Goal: Task Accomplishment & Management: Manage account settings

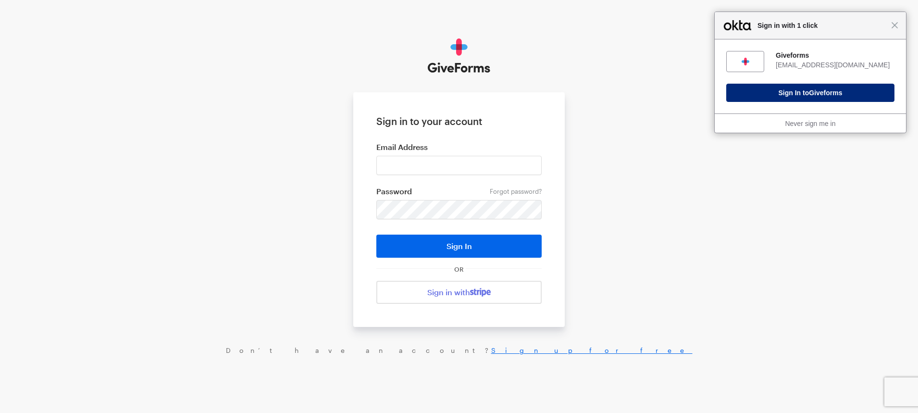
click at [827, 96] on span "Giveforms" at bounding box center [825, 93] width 33 height 8
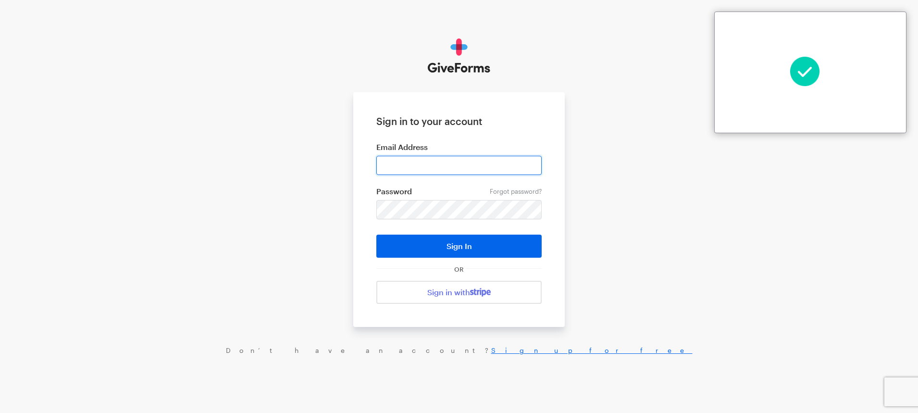
type input "sdoran@justfund.us"
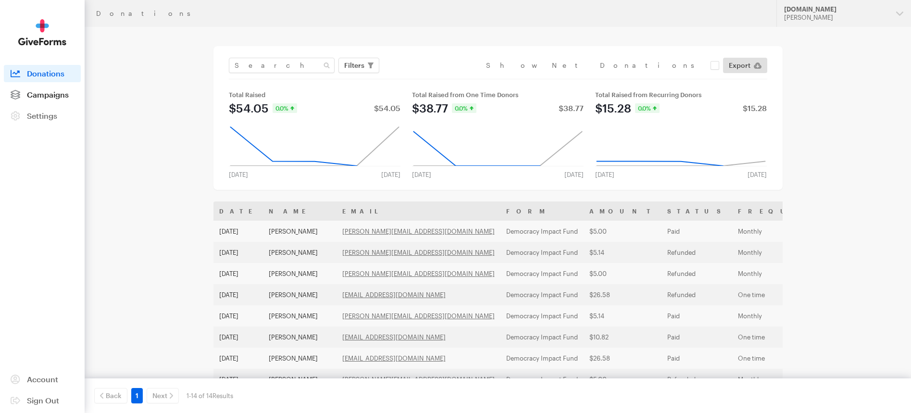
click at [49, 91] on span "Campaigns" at bounding box center [48, 94] width 42 height 9
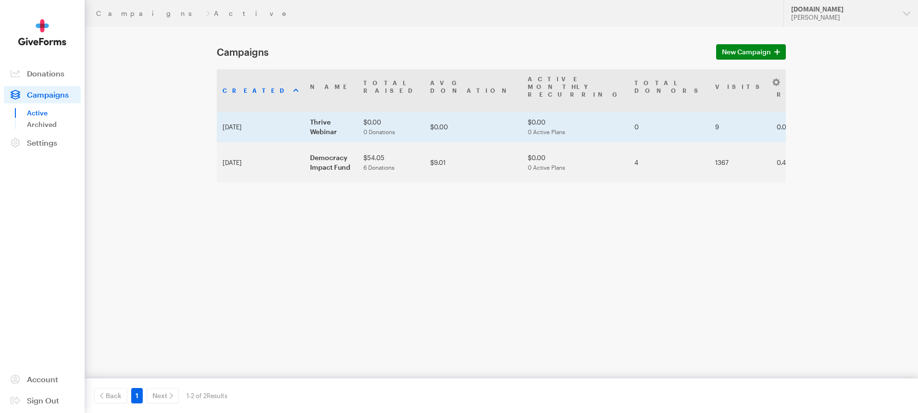
click at [235, 112] on td "Sep 09, 2025" at bounding box center [260, 127] width 87 height 31
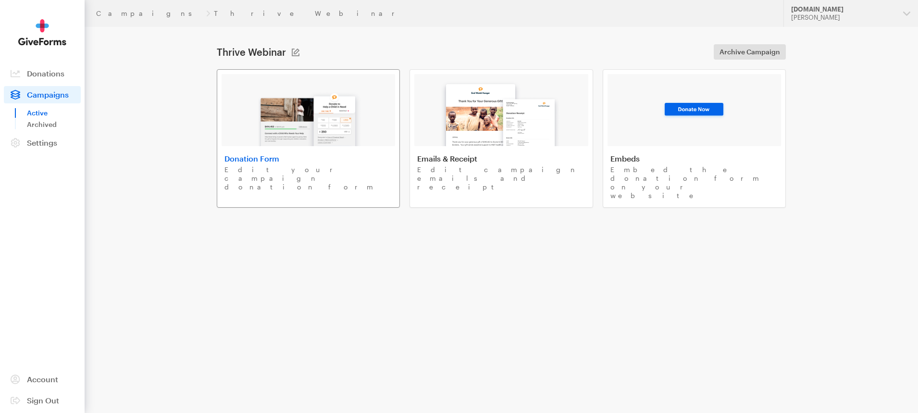
click at [322, 161] on h4 "Donation Form" at bounding box center [308, 159] width 168 height 10
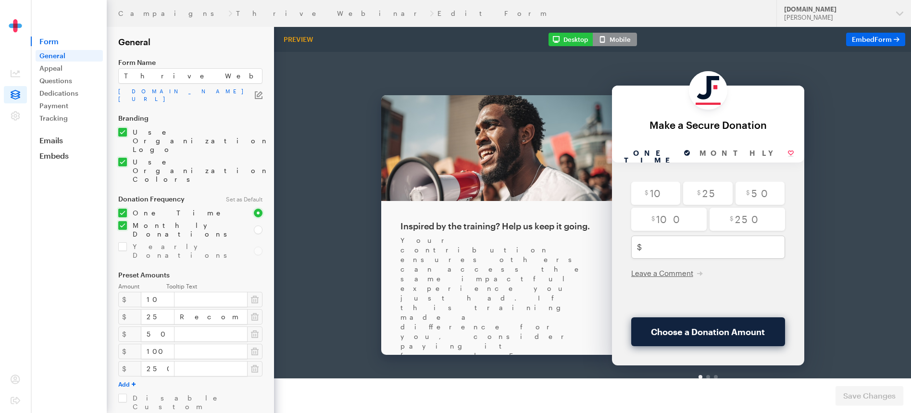
drag, startPoint x: 411, startPoint y: 216, endPoint x: 520, endPoint y: 215, distance: 108.6
click at [520, 215] on div "Your contribution ensures others can access the same impactful experience you j…" at bounding box center [496, 331] width 192 height 240
drag, startPoint x: 423, startPoint y: 234, endPoint x: 536, endPoint y: 238, distance: 113.1
click at [536, 238] on div "Your contribution ensures others can access the same impactful experience you j…" at bounding box center [496, 331] width 192 height 240
drag, startPoint x: 430, startPoint y: 245, endPoint x: 535, endPoint y: 245, distance: 105.3
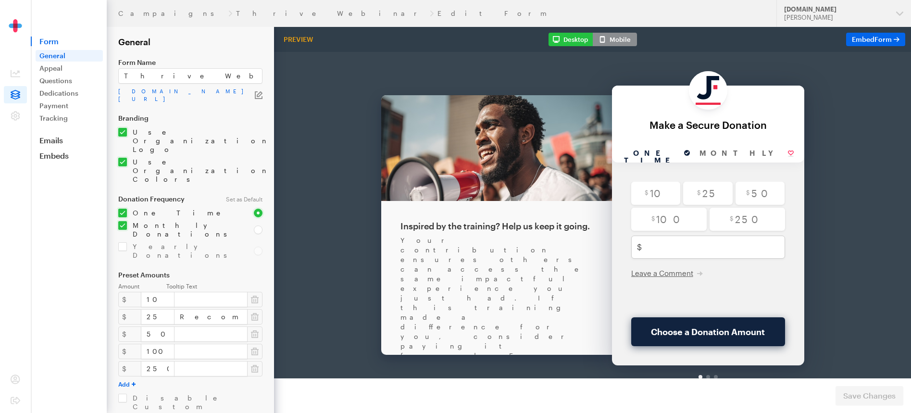
click at [535, 245] on div "Your contribution ensures others can access the same impactful experience you j…" at bounding box center [496, 331] width 192 height 240
drag, startPoint x: 430, startPoint y: 252, endPoint x: 544, endPoint y: 252, distance: 114.4
click at [544, 252] on div "Your contribution ensures others can access the same impactful experience you j…" at bounding box center [496, 331] width 192 height 240
click at [549, 252] on div "Your contribution ensures others can access the same impactful experience you j…" at bounding box center [496, 331] width 192 height 240
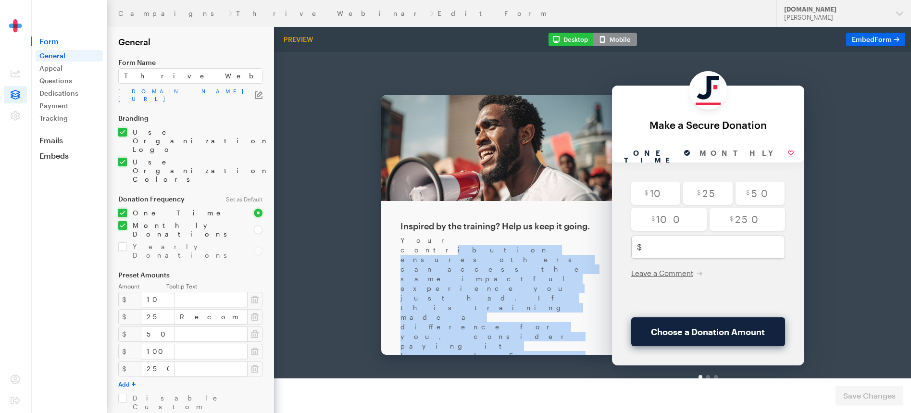
drag, startPoint x: 560, startPoint y: 252, endPoint x: 429, endPoint y: 217, distance: 135.4
click at [429, 217] on div "Your contribution ensures others can access the same impactful experience you j…" at bounding box center [496, 331] width 192 height 240
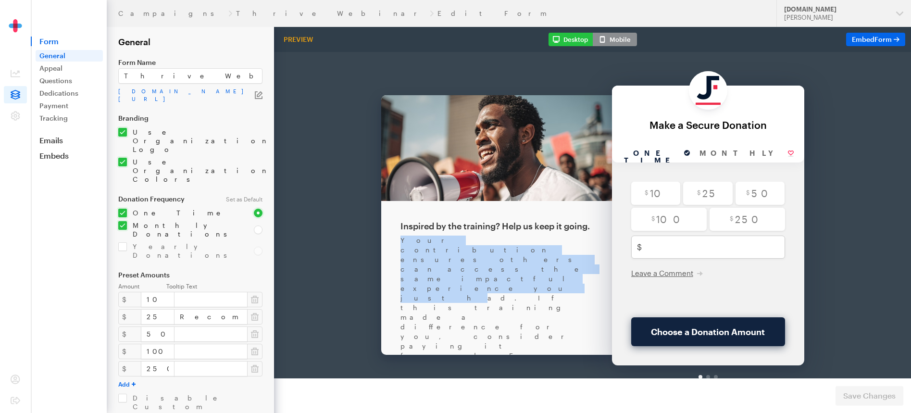
drag, startPoint x: 395, startPoint y: 216, endPoint x: 494, endPoint y: 226, distance: 100.0
click at [494, 226] on div "Inspired by the training? Help us keep it going. Your contribution ensures othe…" at bounding box center [496, 284] width 231 height 428
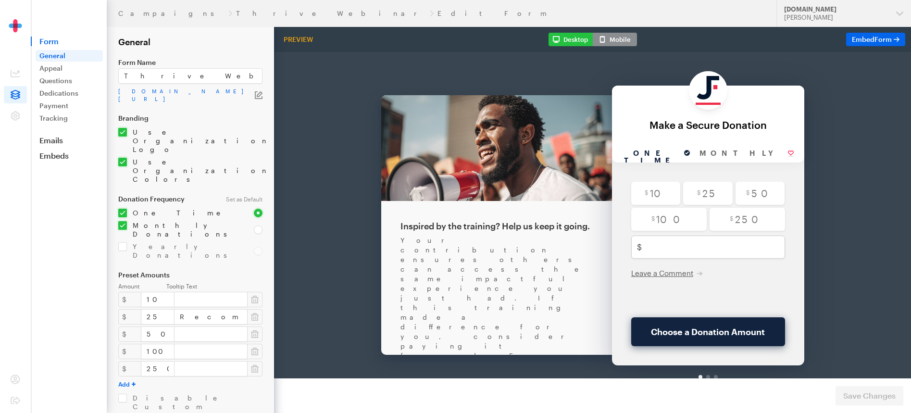
click at [521, 229] on div "Your contribution ensures others can access the same impactful experience you j…" at bounding box center [496, 331] width 192 height 240
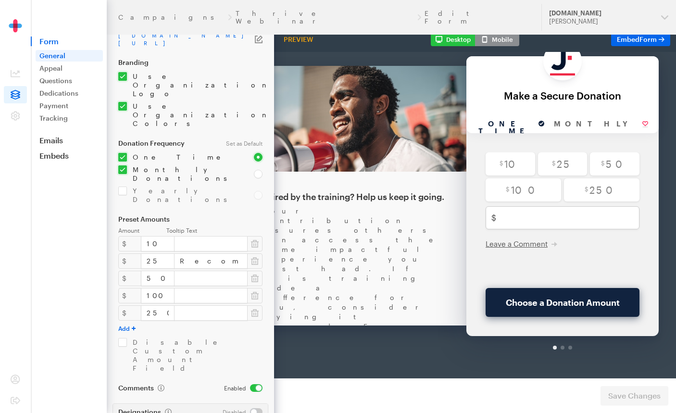
scroll to position [0, 90]
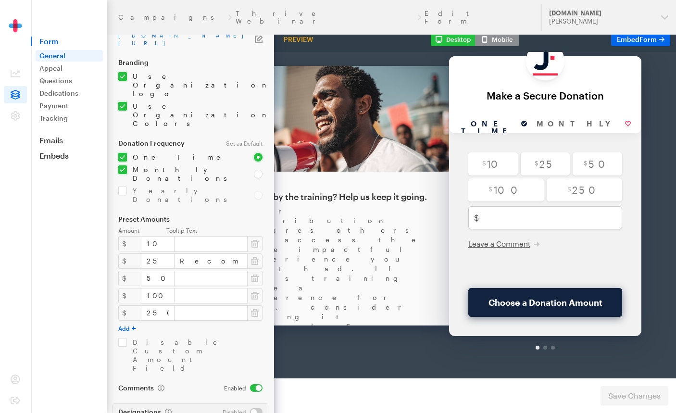
drag, startPoint x: 414, startPoint y: 373, endPoint x: 358, endPoint y: 314, distance: 81.3
click at [543, 321] on div at bounding box center [545, 323] width 4 height 4
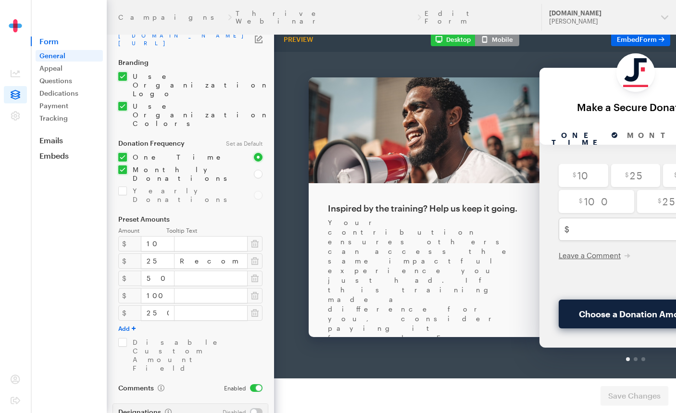
scroll to position [26, 0]
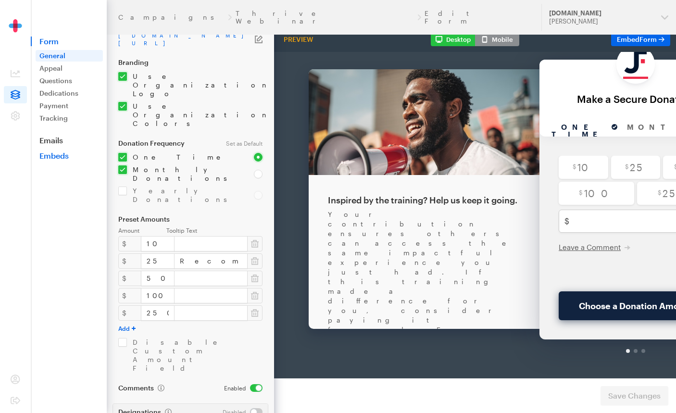
click at [54, 151] on link "Embeds" at bounding box center [69, 156] width 76 height 10
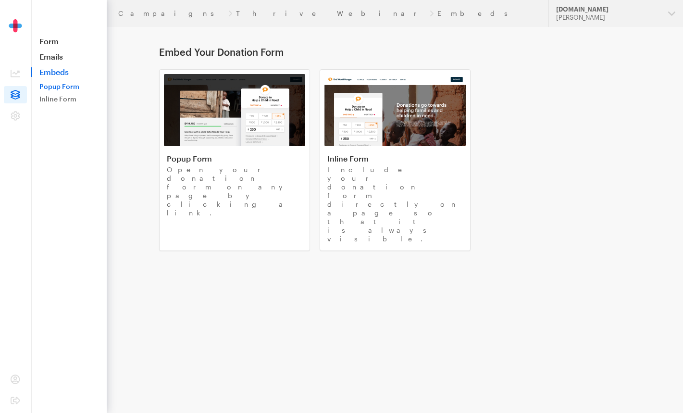
click at [53, 88] on link "Popup Form" at bounding box center [69, 87] width 67 height 12
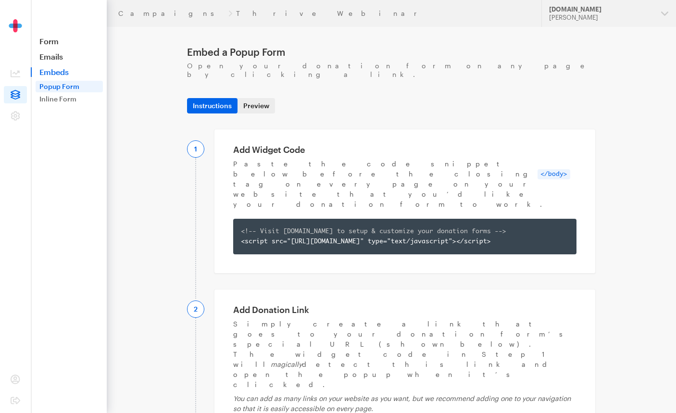
click at [248, 98] on link "Preview" at bounding box center [255, 105] width 37 height 15
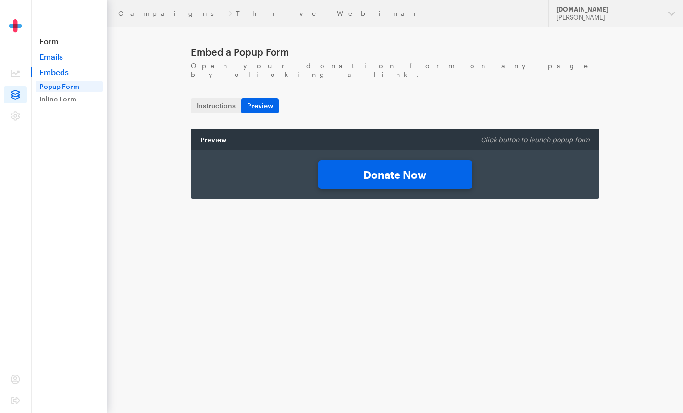
click at [49, 59] on link "Emails" at bounding box center [69, 57] width 76 height 10
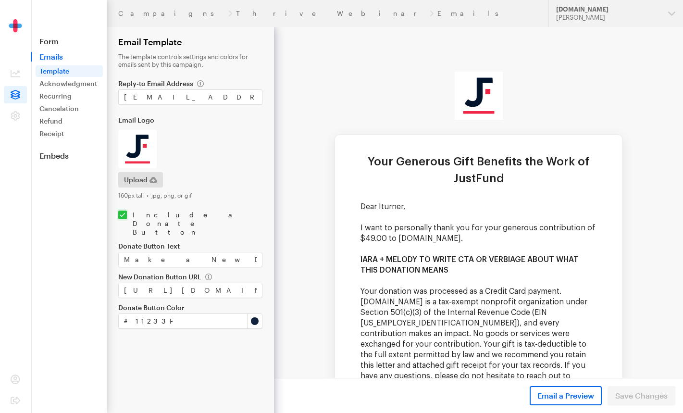
click at [52, 49] on nav "Form Emails Template Acknowledgment Recurring Failure Cancelation Updated Refun…" at bounding box center [69, 80] width 75 height 161
click at [52, 44] on link "Form" at bounding box center [69, 42] width 76 height 10
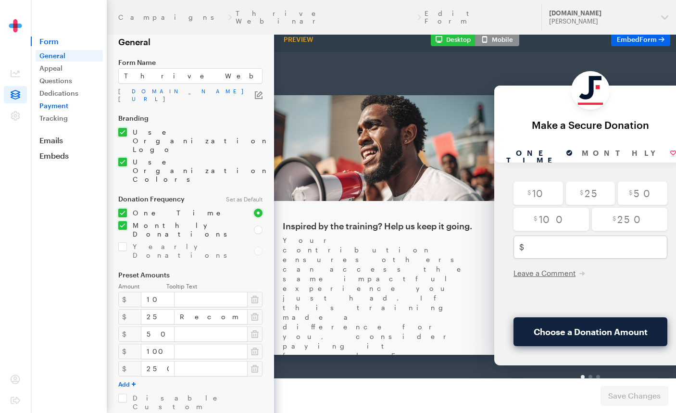
click at [53, 108] on link "Payment" at bounding box center [69, 106] width 67 height 12
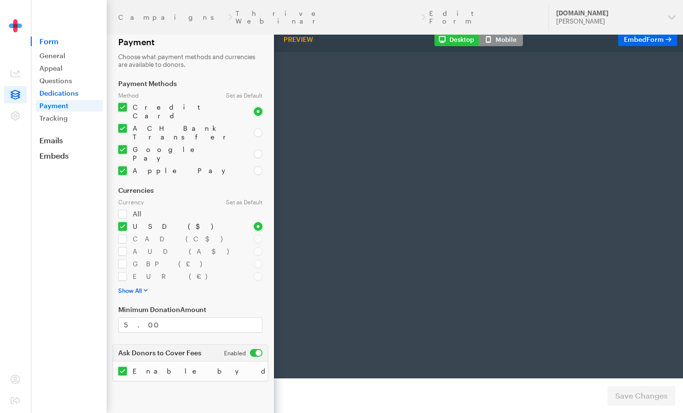
radio input "true"
type input "250"
type input "test@test.com"
type input "first"
type input "last"
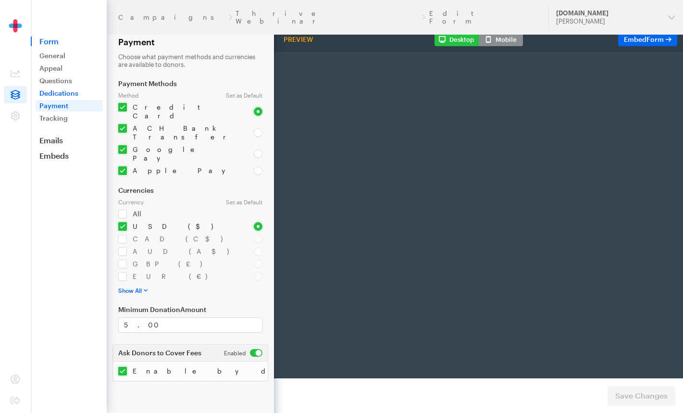
type input "address"
type input "892345"
type input "Los Angelis"
type input "CA"
select select "US"
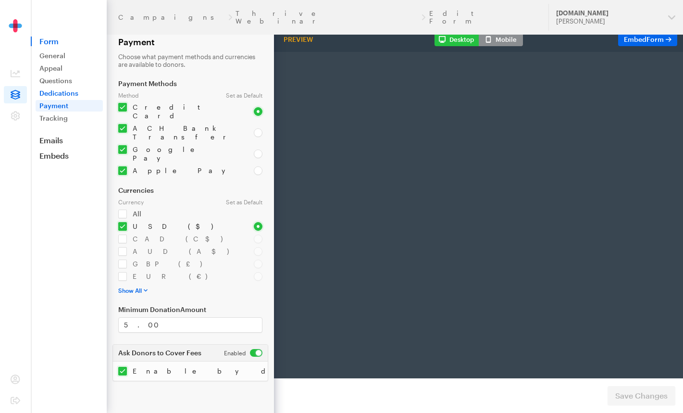
radio input "true"
checkbox input "true"
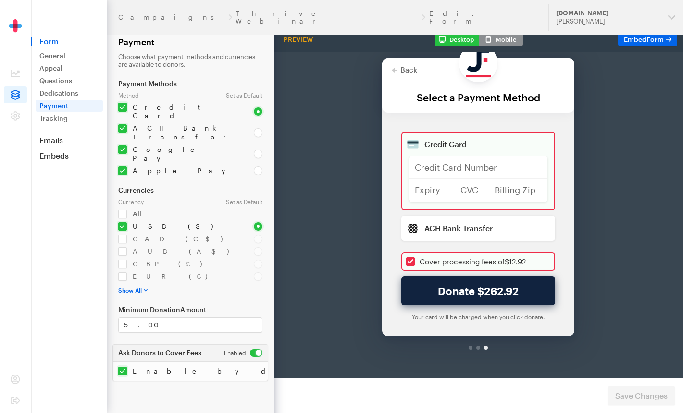
scroll to position [35, 0]
click at [47, 120] on link "Tracking" at bounding box center [69, 118] width 67 height 12
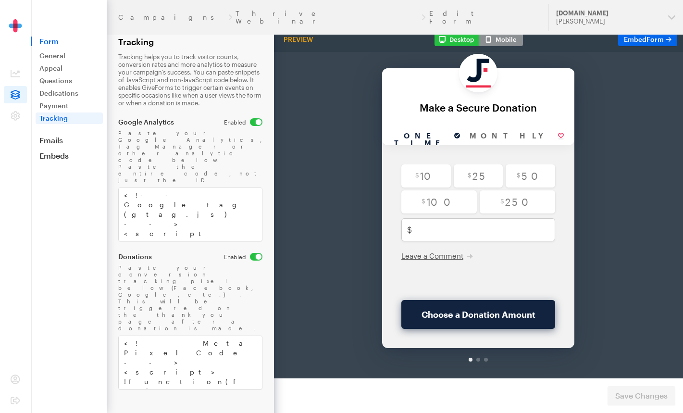
scroll to position [37, 0]
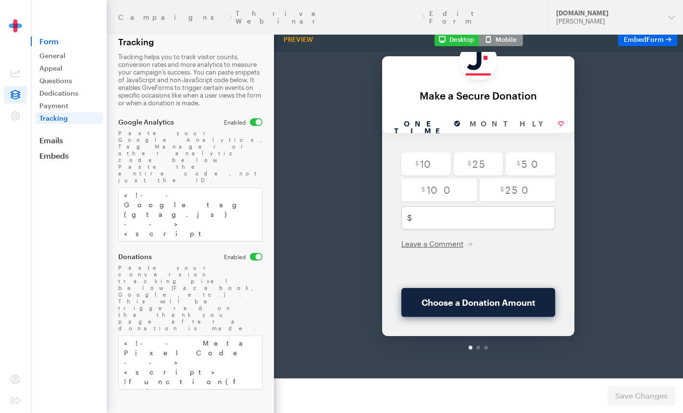
click at [476, 321] on div at bounding box center [478, 323] width 4 height 4
click at [480, 316] on div at bounding box center [478, 322] width 192 height 23
click at [484, 321] on div at bounding box center [486, 323] width 4 height 4
click at [481, 317] on div at bounding box center [478, 322] width 192 height 23
click at [479, 317] on div at bounding box center [478, 322] width 192 height 23
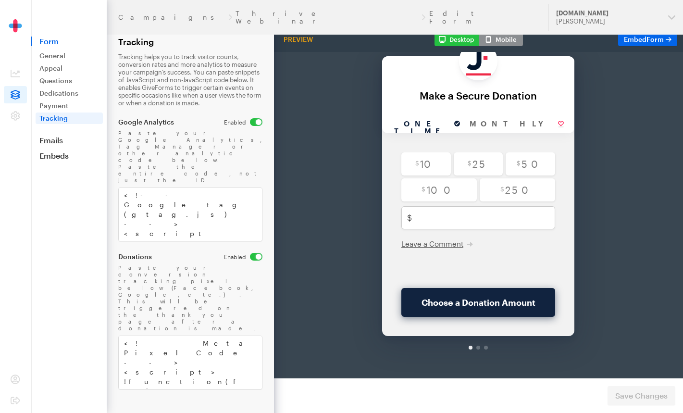
click at [51, 149] on nav "Form General Appeal Questions Dedications Payment Tracking Emails Embeds Donate…" at bounding box center [69, 80] width 75 height 161
click at [52, 155] on link "Embeds" at bounding box center [69, 156] width 76 height 10
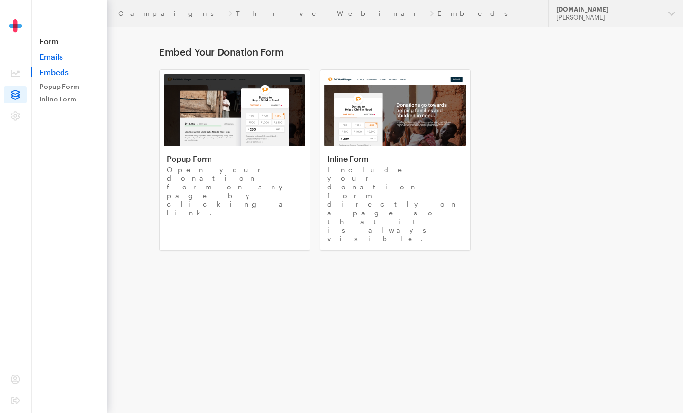
click at [52, 59] on link "Emails" at bounding box center [69, 57] width 76 height 10
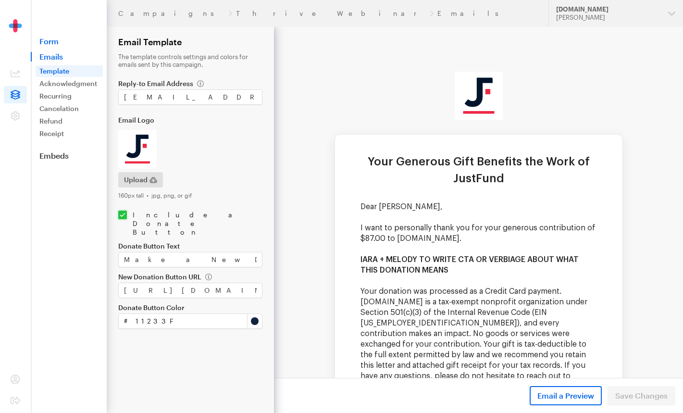
click at [53, 43] on link "Form" at bounding box center [69, 42] width 76 height 10
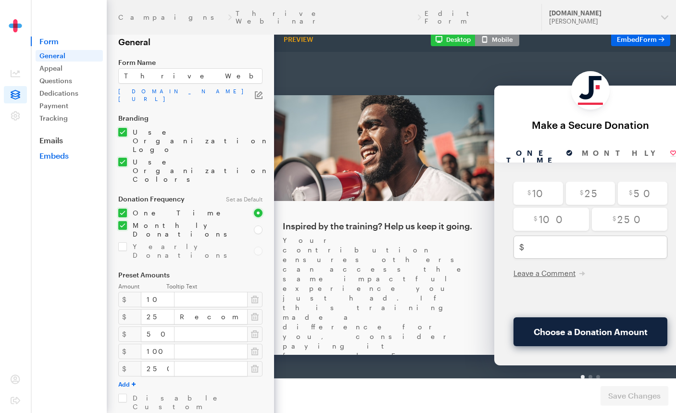
click at [54, 157] on link "Embeds" at bounding box center [69, 156] width 76 height 10
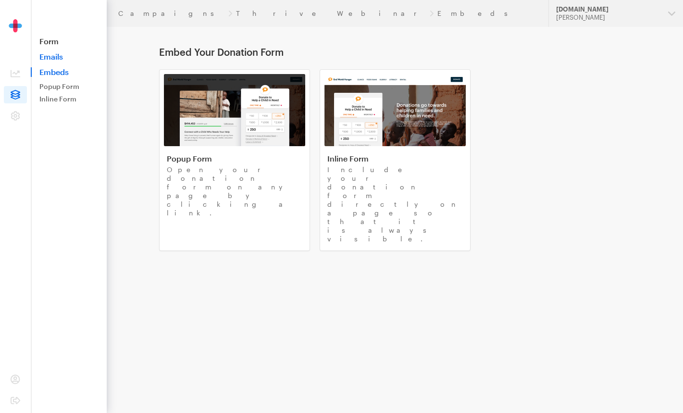
click at [56, 56] on link "Emails" at bounding box center [69, 57] width 76 height 10
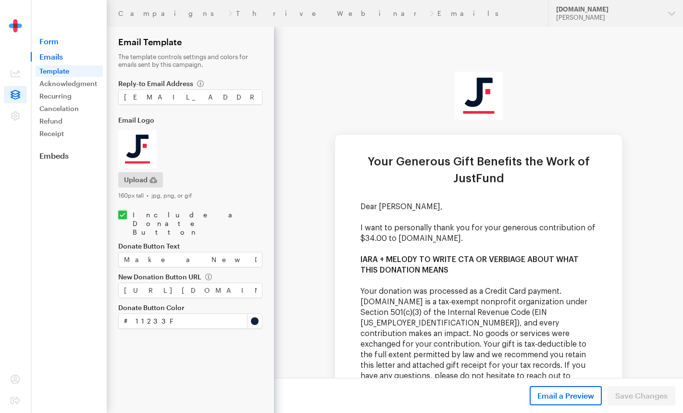
click at [51, 39] on link "Form" at bounding box center [69, 42] width 76 height 10
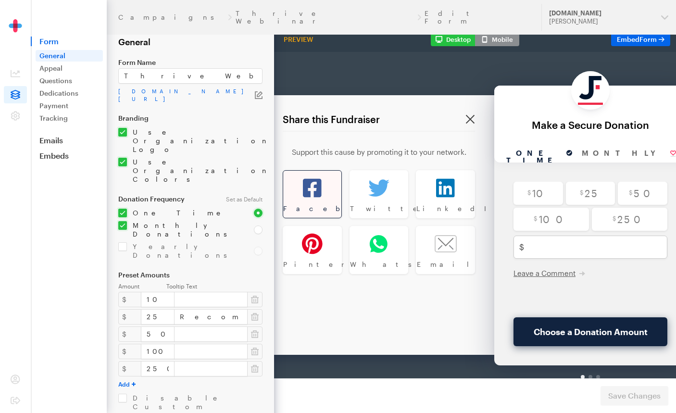
click at [303, 165] on icon at bounding box center [312, 163] width 19 height 19
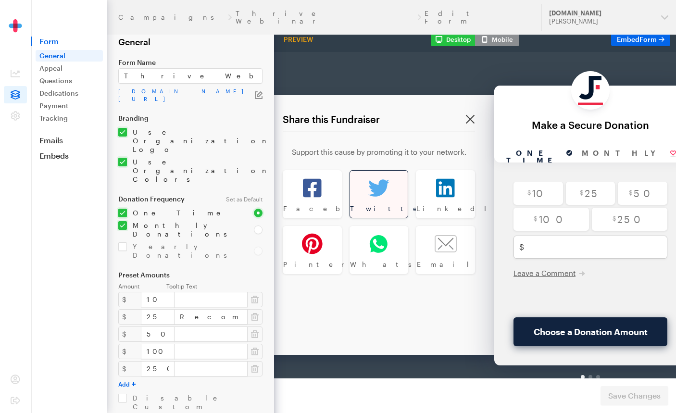
click at [360, 167] on div at bounding box center [379, 163] width 58 height 35
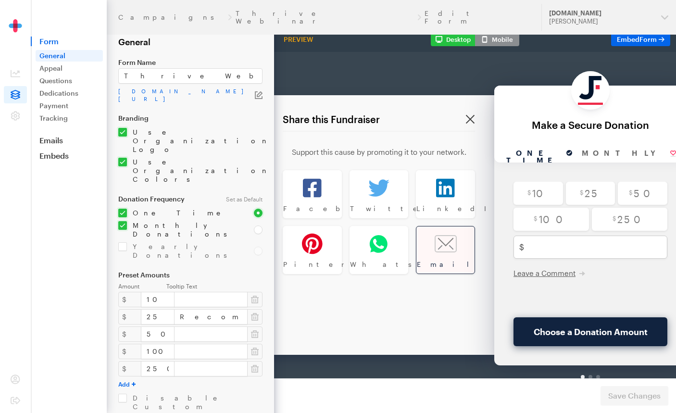
click at [437, 229] on div at bounding box center [445, 218] width 58 height 35
click at [443, 225] on icon at bounding box center [446, 218] width 22 height 17
click at [465, 92] on button at bounding box center [470, 94] width 10 height 10
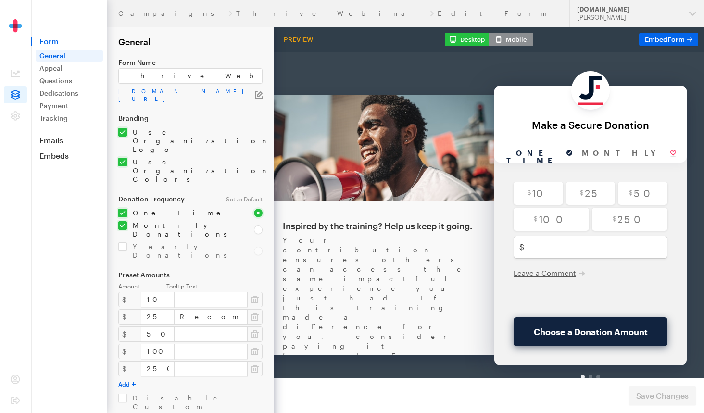
click at [436, 217] on div "Your contribution ensures others can access the same impactful experience you j…" at bounding box center [379, 331] width 192 height 240
